Goal: Find specific page/section: Find specific page/section

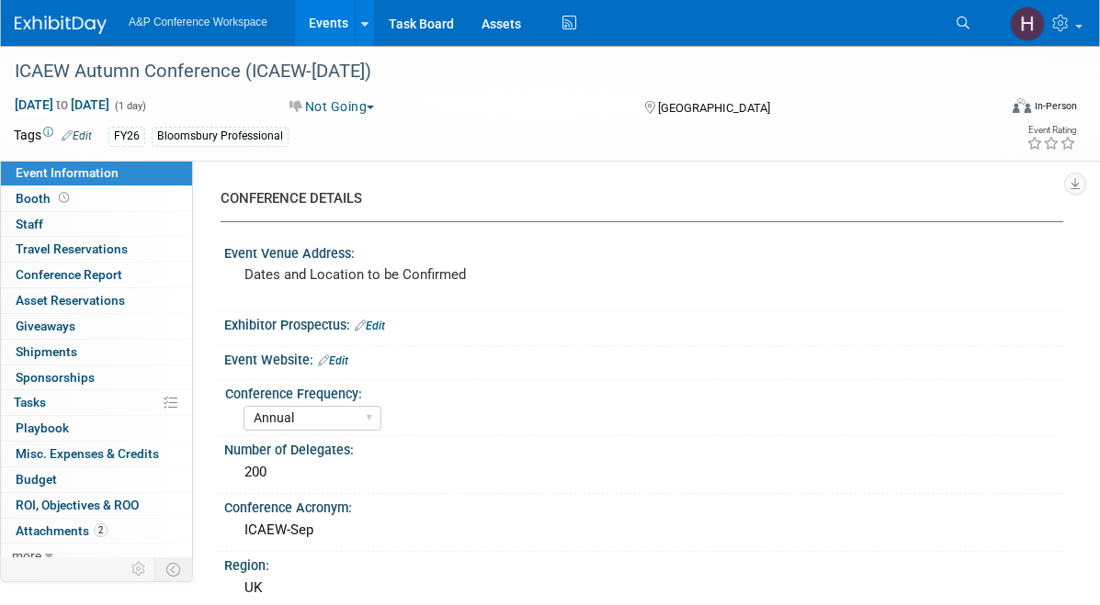
select select "Annual"
select select "Level 2"
select select "In-Person Booth"
select select "Tax & Accounting"
select select "Bloomsbury Professional"
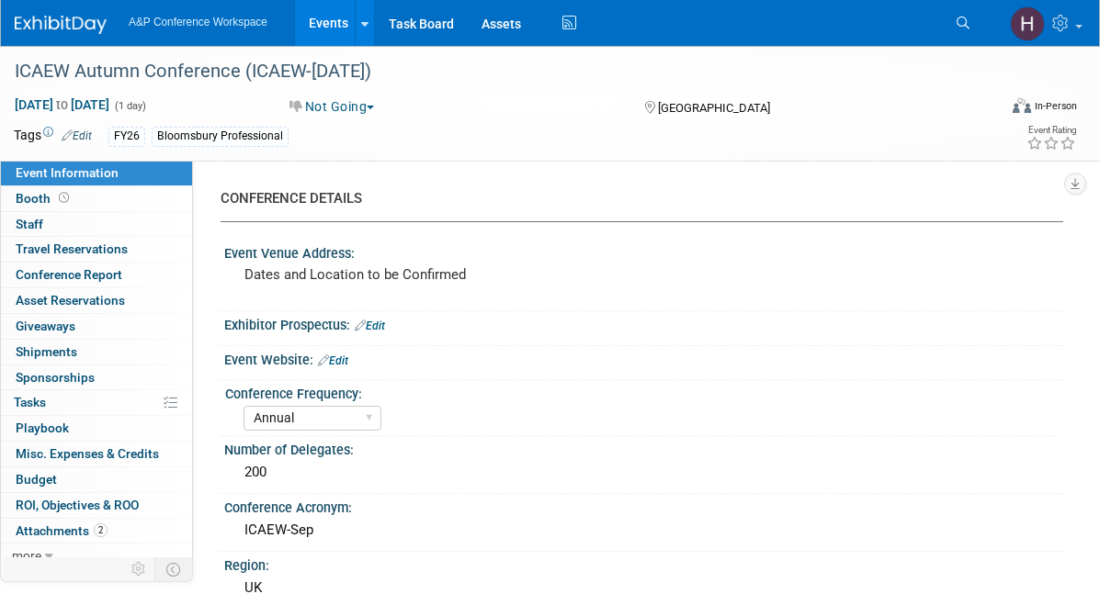
select select "[PERSON_NAME]"
select select "Brand/Subject Presence​"
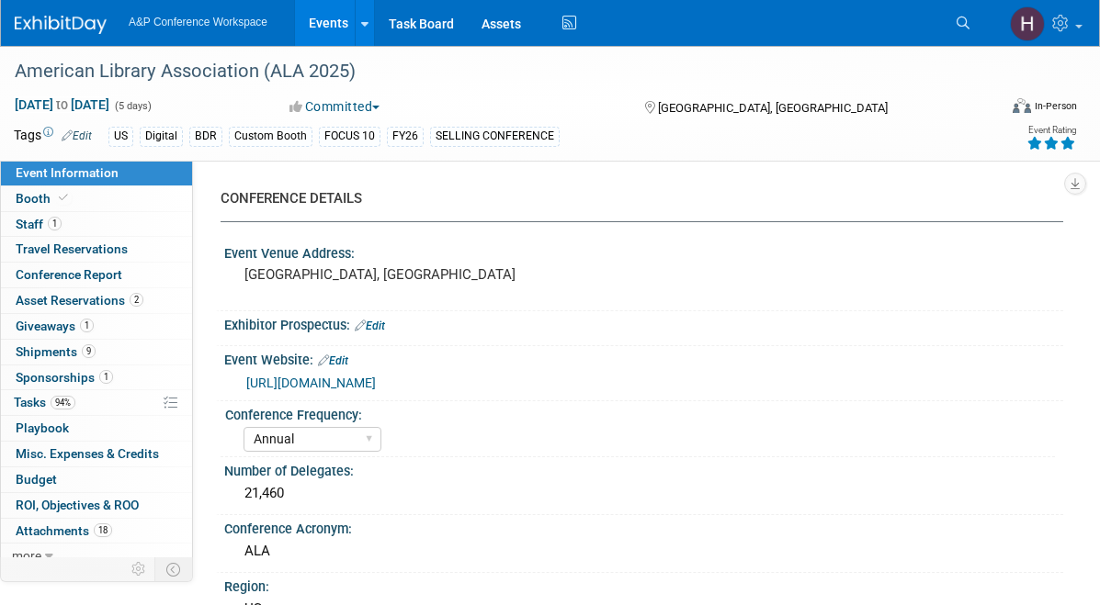
select select "Annual"
select select "Level 1"
select select "In-Person Booth"
select select "Libraries"
select select "Bloomsbury Digital Resources"
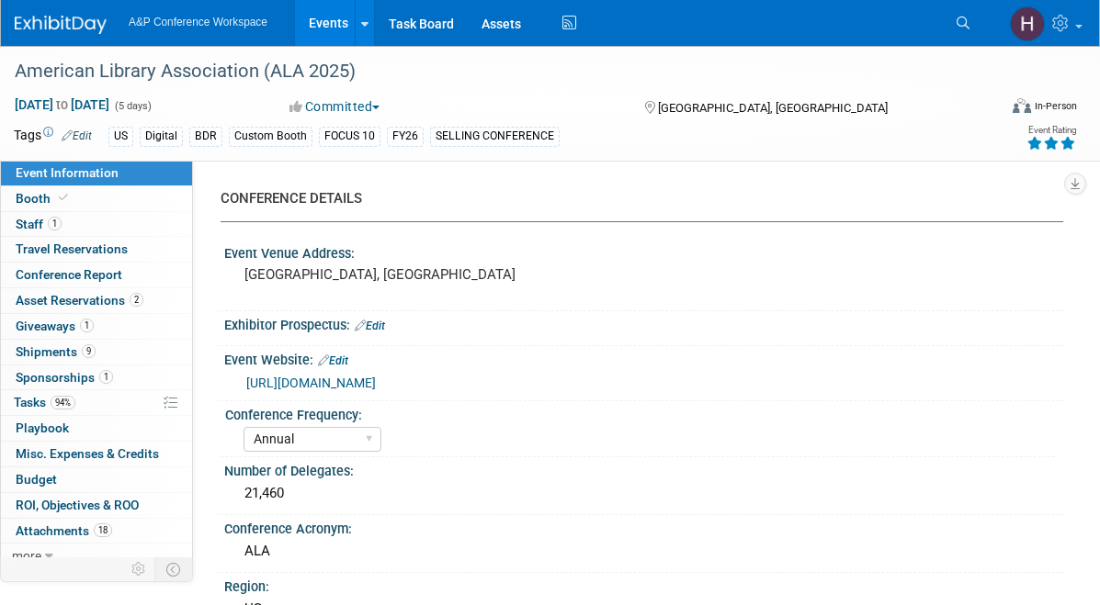
select select "[PERSON_NAME]"
select select "BDR Product Awareness and Trial Generation​"
click at [968, 35] on link "Search" at bounding box center [965, 22] width 40 height 29
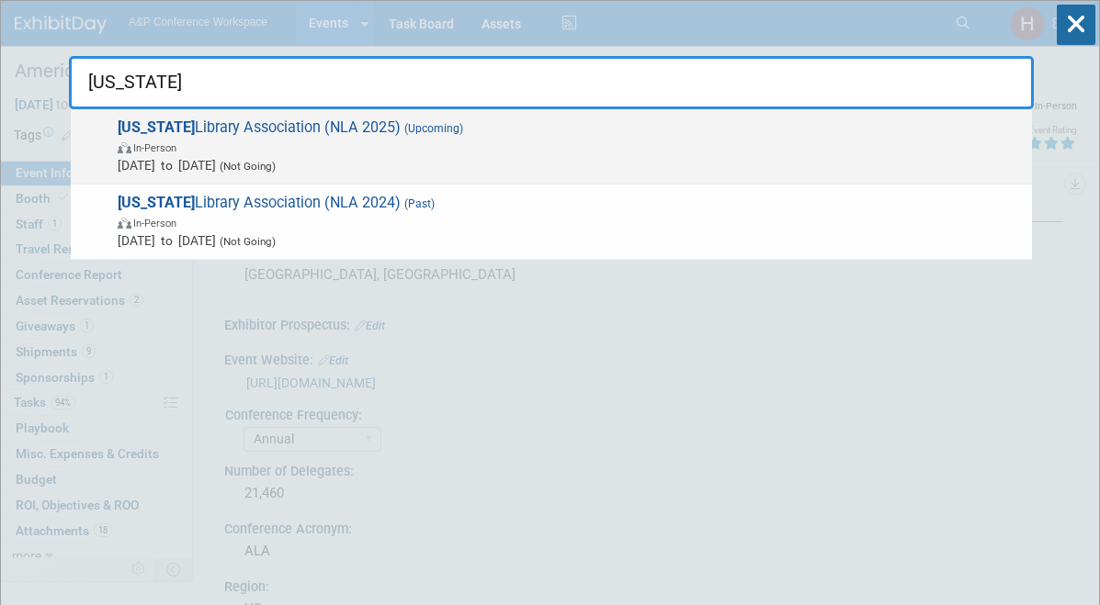
type input "[US_STATE]"
click at [598, 161] on span "[DATE] to [DATE] (Not Going)" at bounding box center [570, 165] width 905 height 18
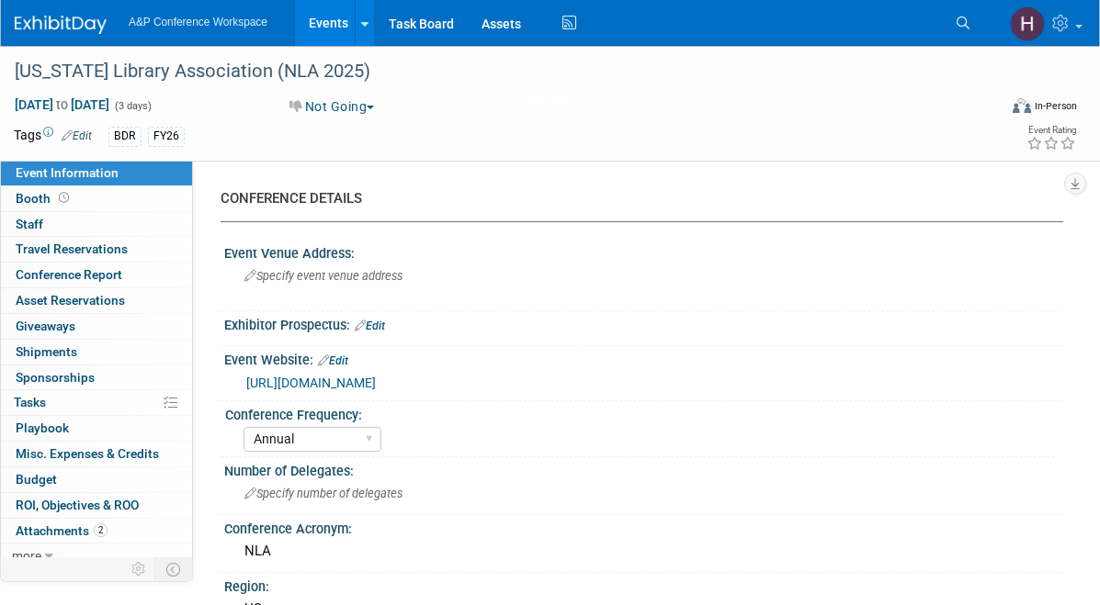
select select "Annual"
select select "Level 2"
select select "In-Person Booth"
select select "Schools"
select select "Bloomsbury Digital Resources"
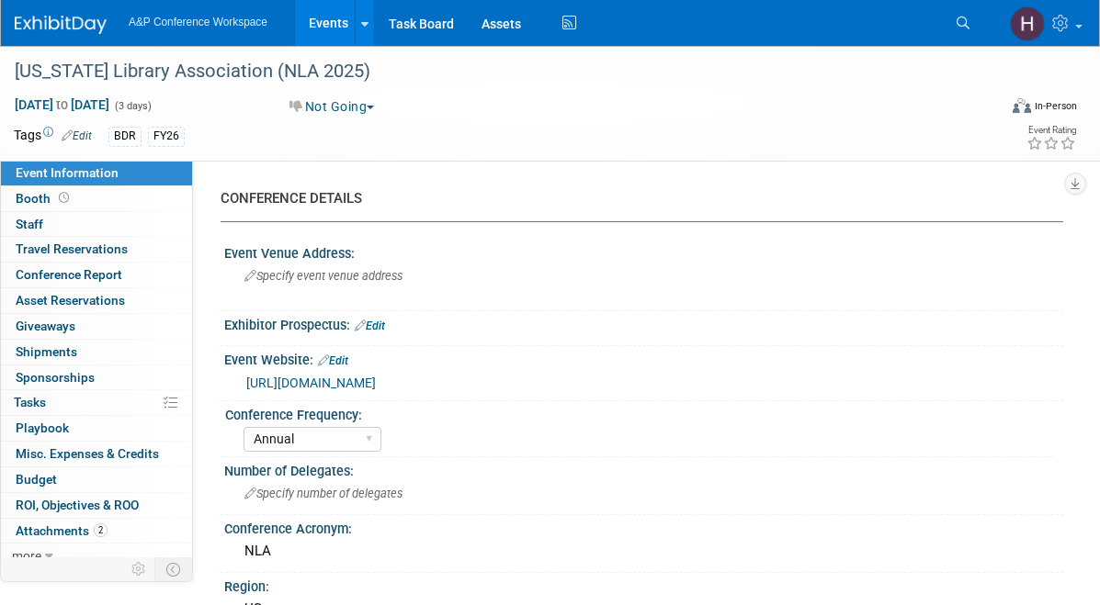
select select "[PERSON_NAME]"
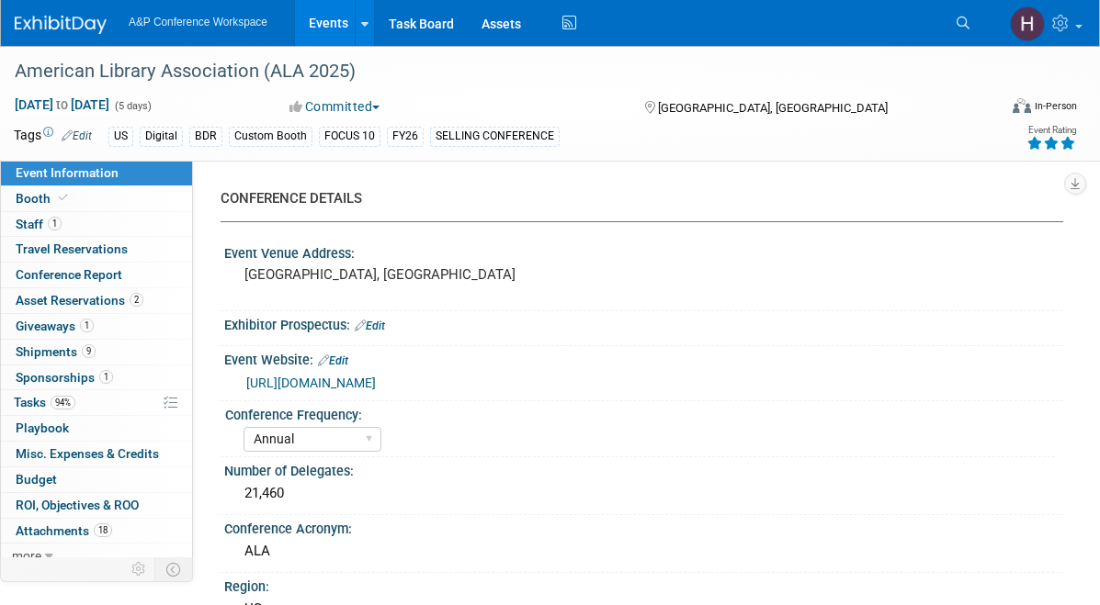
select select "Annual"
select select "Level 1"
select select "In-Person Booth"
select select "Libraries"
select select "Bloomsbury Digital Resources"
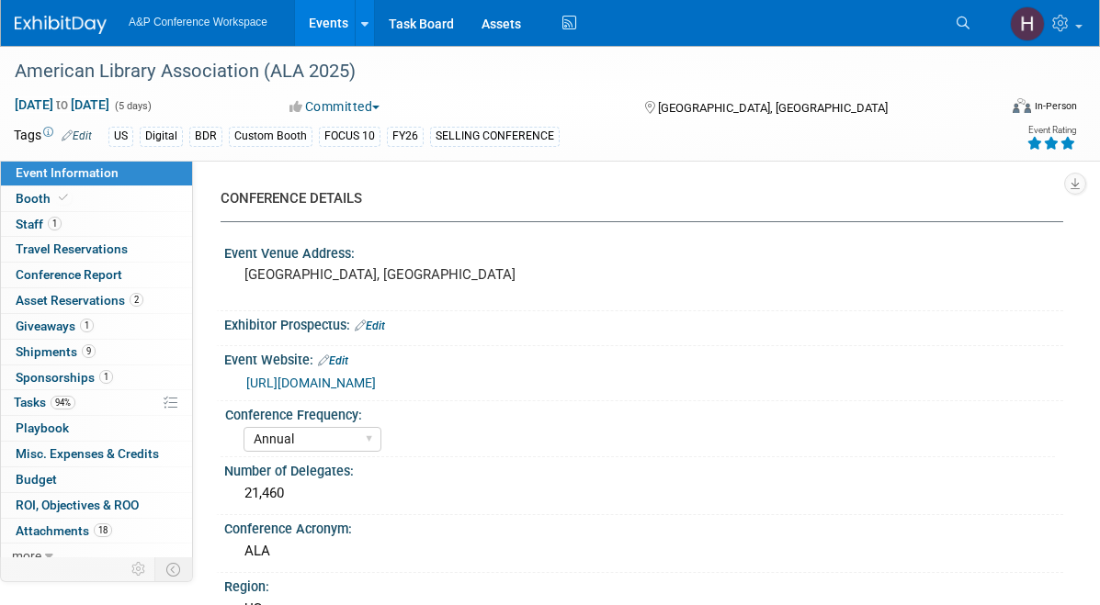
select select "[PERSON_NAME]"
select select "BDR Product Awareness and Trial Generation​"
click at [955, 35] on link "Search" at bounding box center [965, 22] width 40 height 29
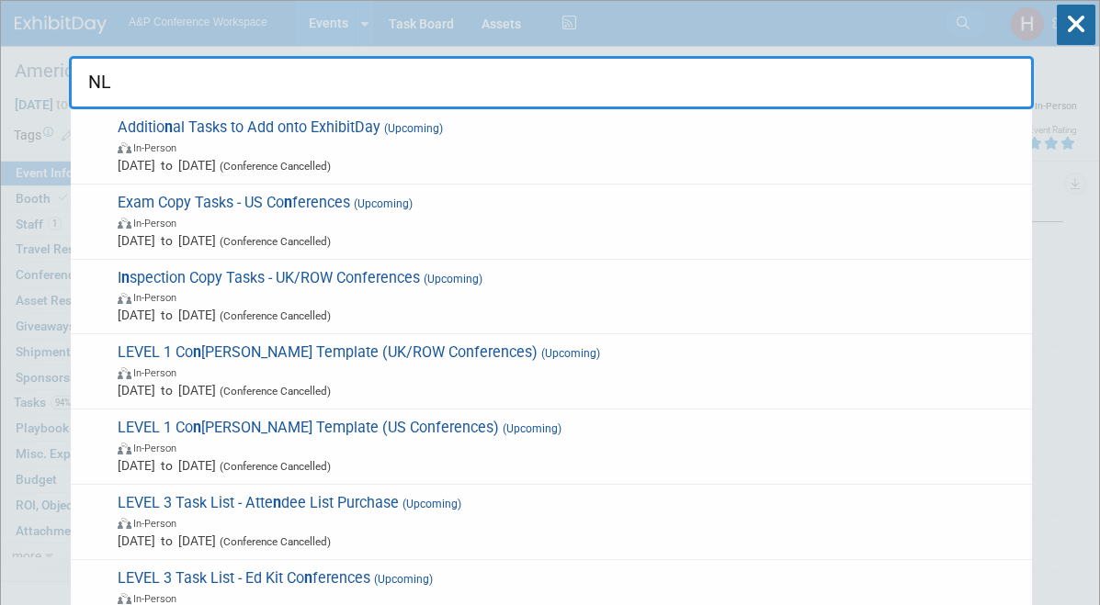
type input "NLA"
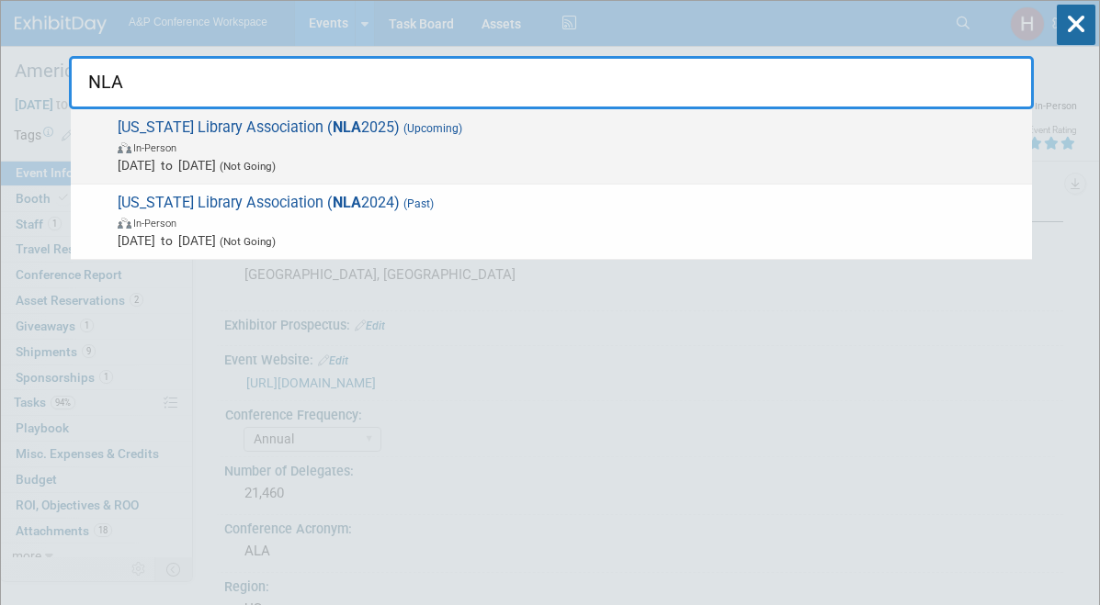
click at [660, 147] on span "In-Person" at bounding box center [570, 147] width 905 height 18
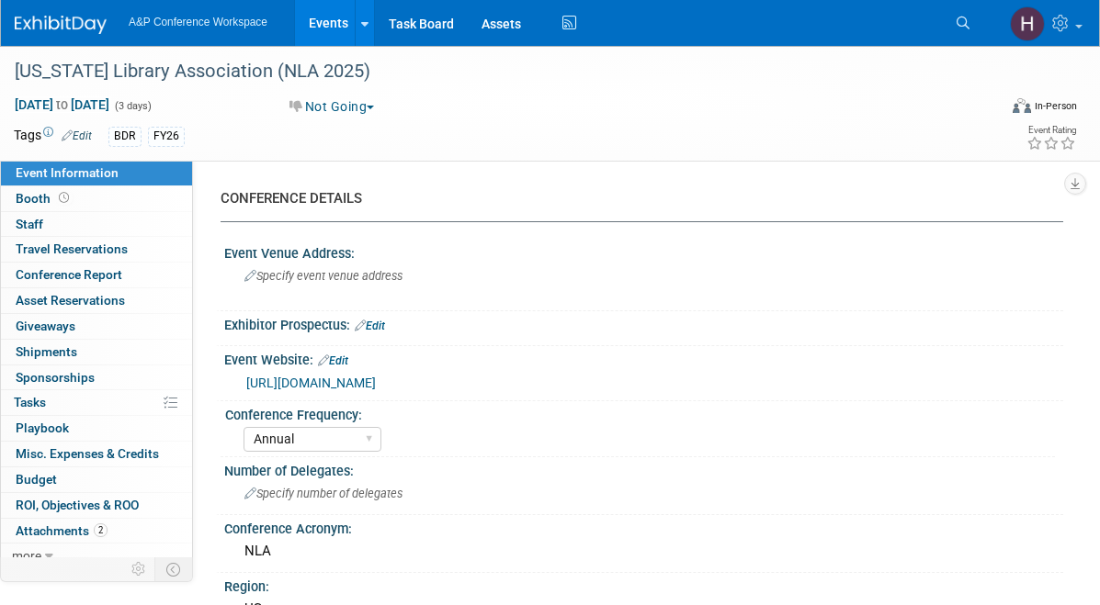
select select "Annual"
select select "Level 2"
select select "In-Person Booth"
select select "Schools"
select select "Bloomsbury Digital Resources"
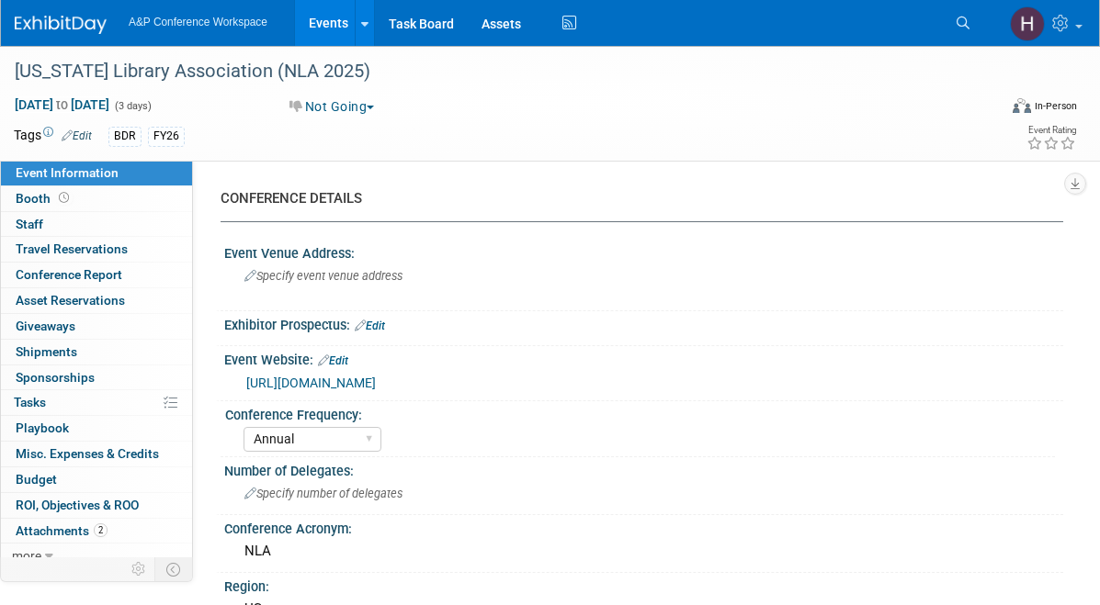
select select "[PERSON_NAME]"
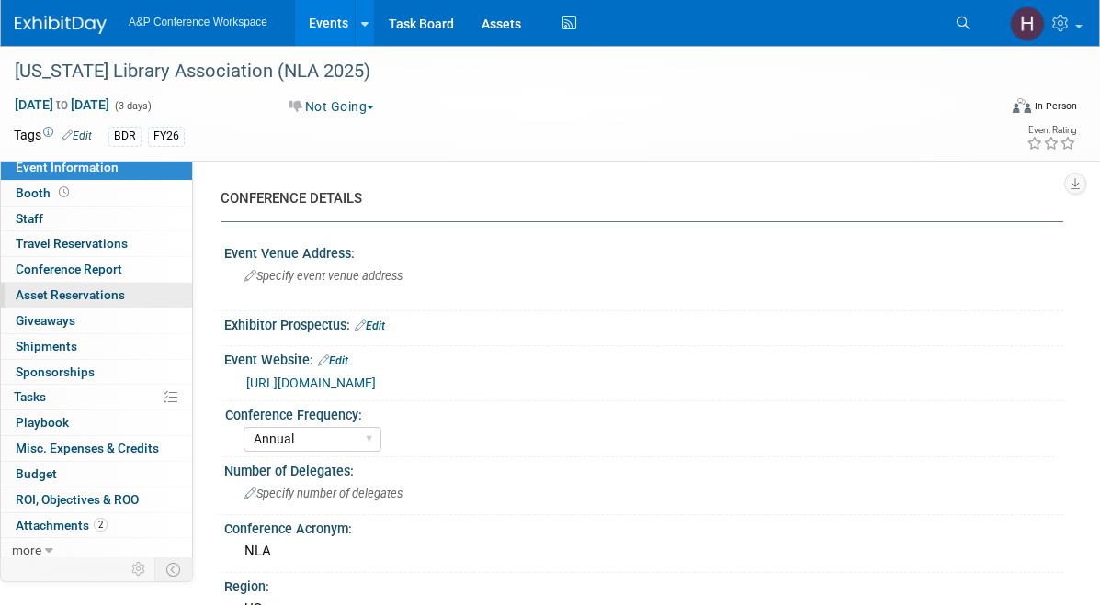
scroll to position [2, 0]
